Goal: Task Accomplishment & Management: Manage account settings

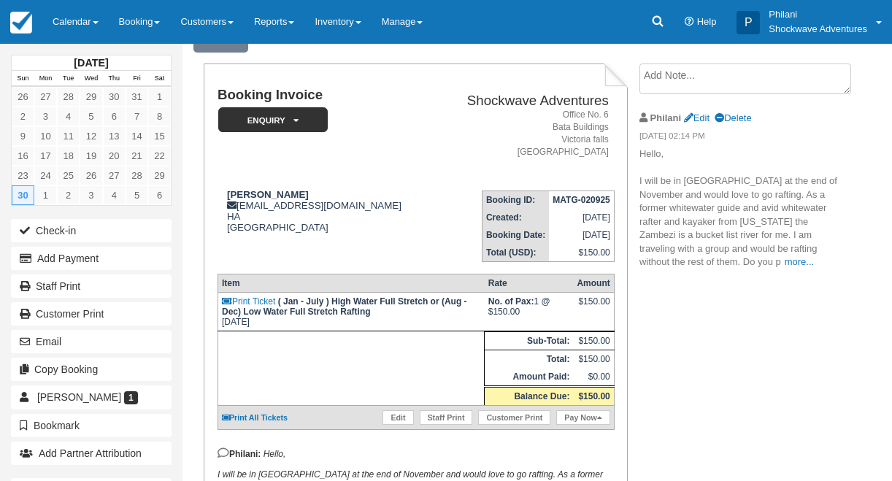
scroll to position [93, 0]
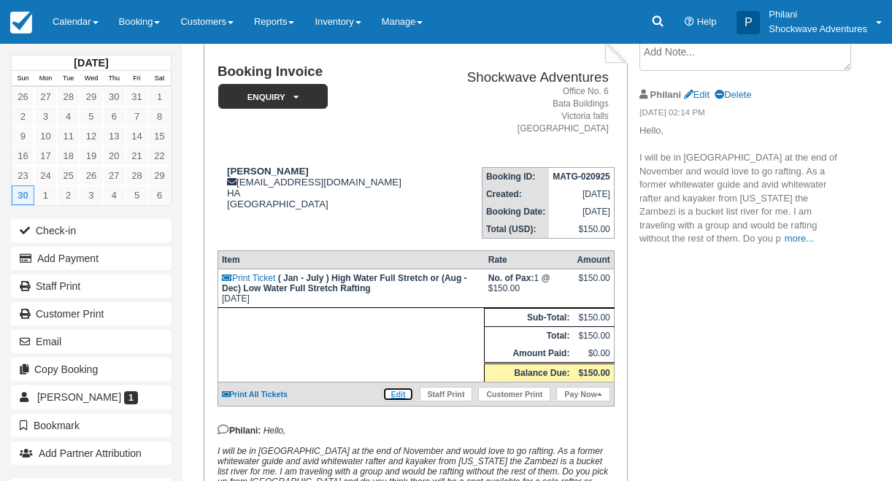
click at [403, 402] on link "Edit" at bounding box center [398, 394] width 31 height 15
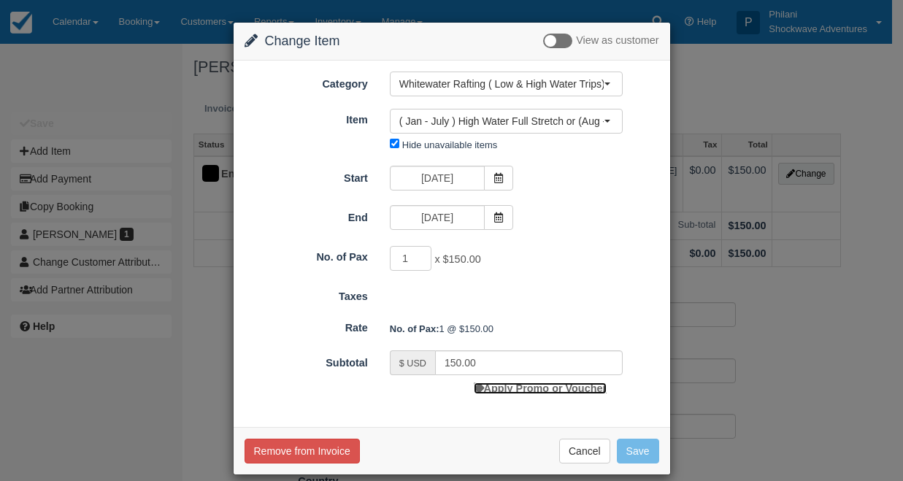
click at [547, 388] on link "Apply Promo or Voucher" at bounding box center [540, 389] width 133 height 12
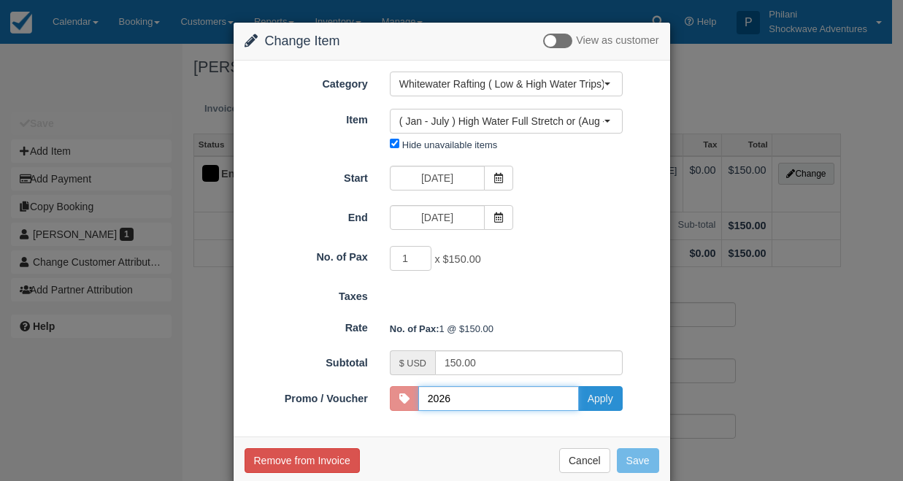
type input "2026"
click at [591, 400] on button "Apply" at bounding box center [600, 398] width 45 height 25
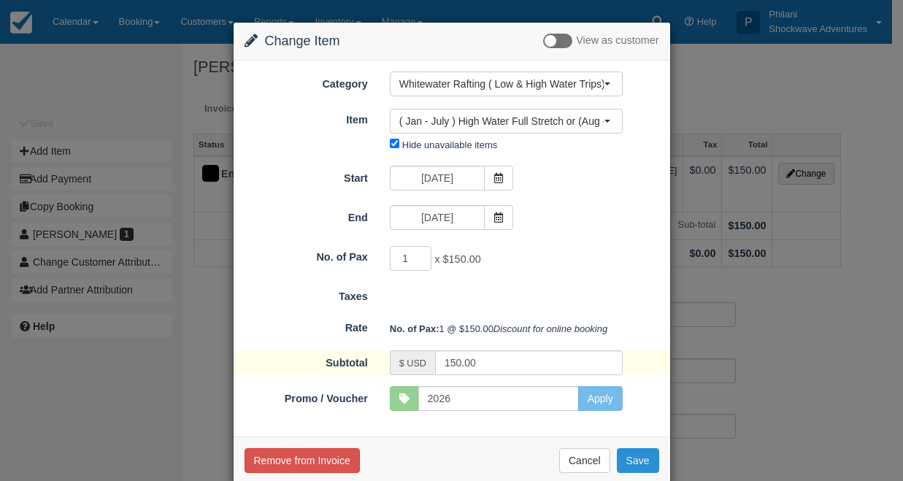
click at [630, 473] on button "Save" at bounding box center [638, 460] width 42 height 25
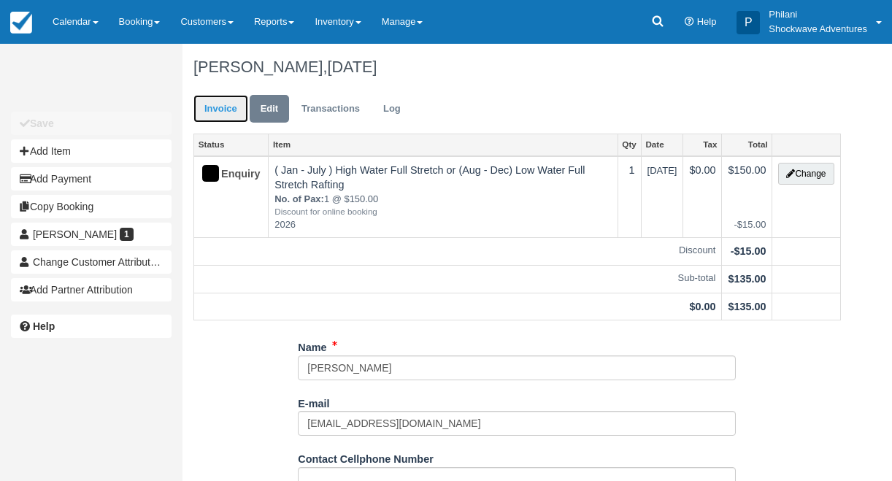
click at [228, 115] on link "Invoice" at bounding box center [220, 109] width 55 height 28
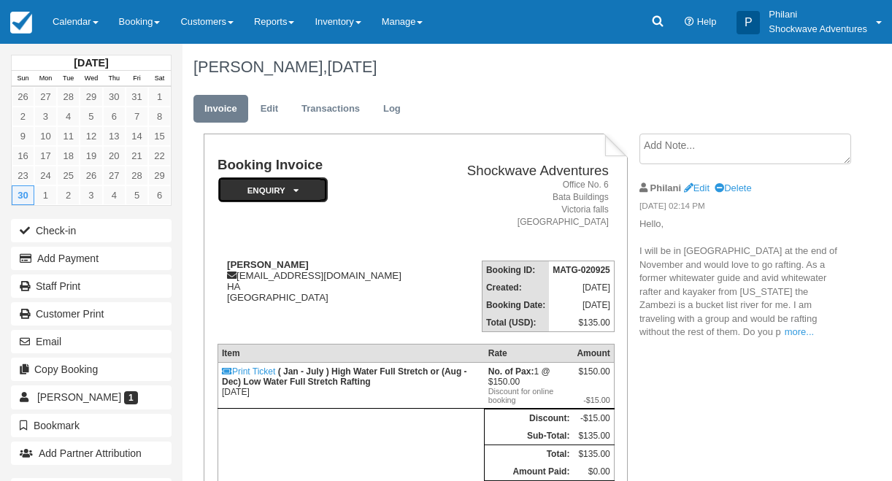
click at [275, 190] on em "Enquiry" at bounding box center [273, 190] width 110 height 26
click at [275, 191] on em "Enquiry" at bounding box center [273, 190] width 110 height 26
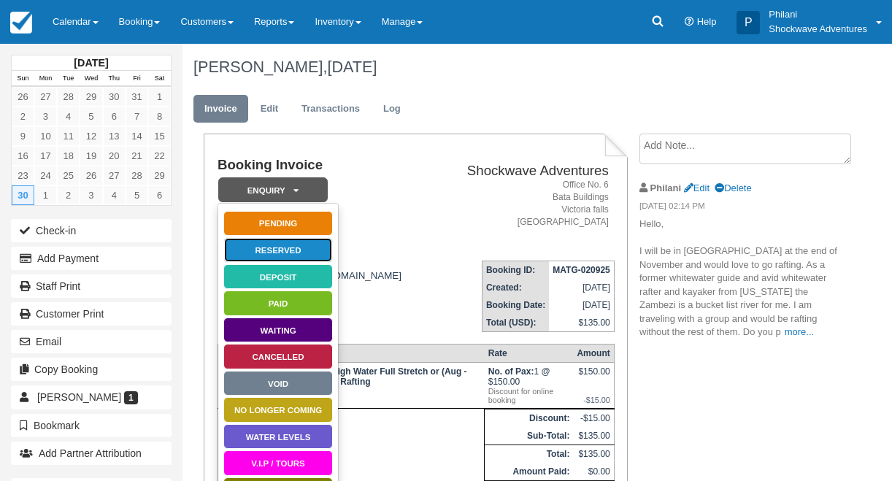
click at [269, 248] on link "Reserved" at bounding box center [278, 250] width 110 height 26
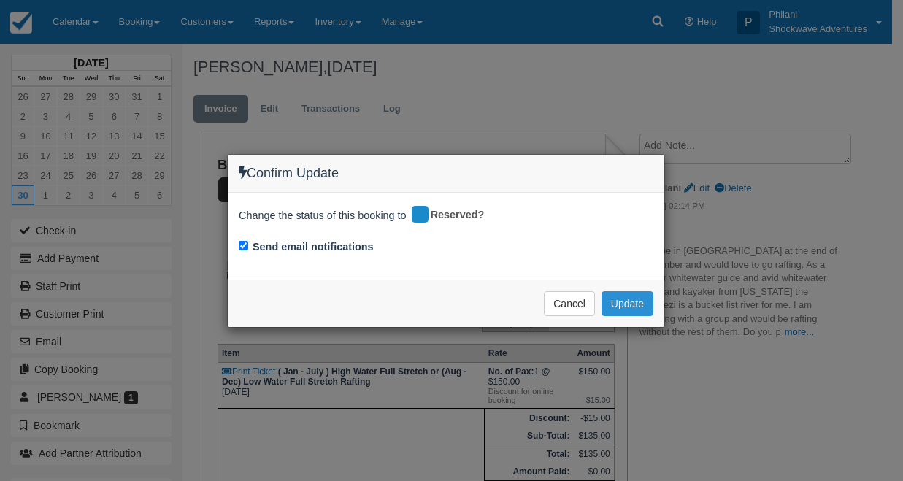
click at [626, 303] on button "Update" at bounding box center [628, 303] width 52 height 25
